Goal: Information Seeking & Learning: Learn about a topic

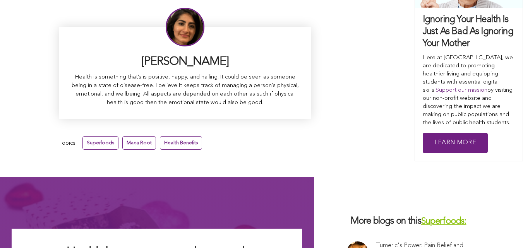
scroll to position [4937, 0]
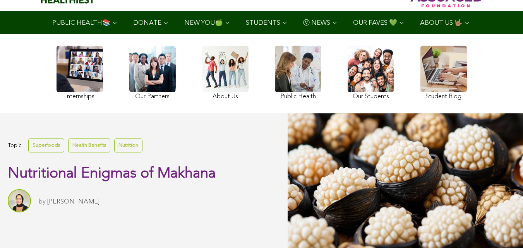
scroll to position [67, 0]
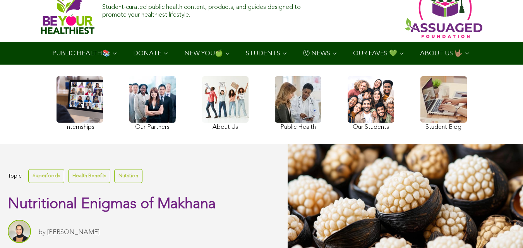
click at [246, 65] on ul "PUBLIC HEALTH📚 YouTube Our Rap Song Immunity Precautions DONATE via Venmo via P…" at bounding box center [261, 53] width 435 height 23
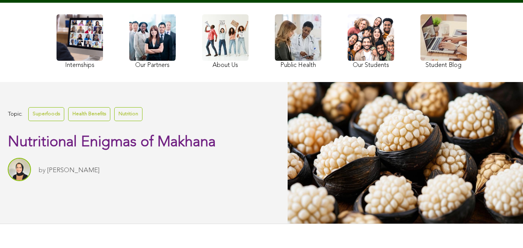
scroll to position [68, 0]
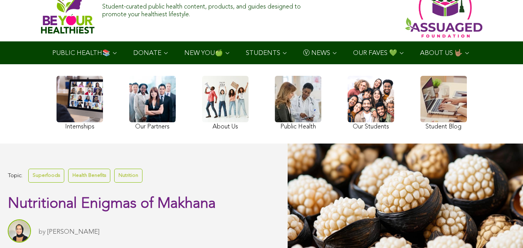
click at [129, 117] on link at bounding box center [152, 104] width 46 height 56
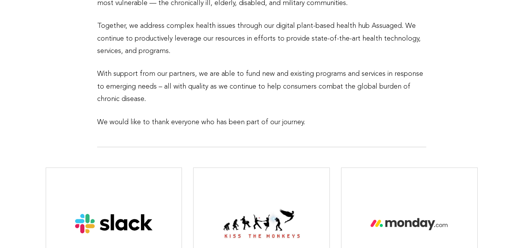
scroll to position [486, 0]
